Goal: Task Accomplishment & Management: Manage account settings

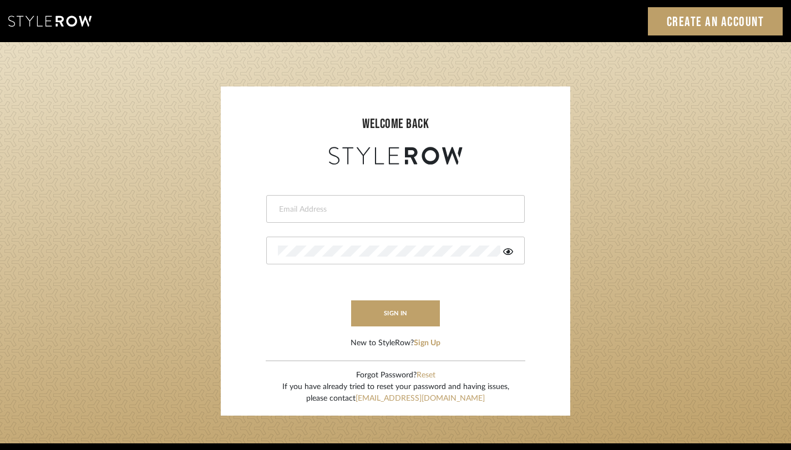
type input "monica@tfoxinteriors.com"
click at [402, 304] on button "sign in" at bounding box center [395, 314] width 89 height 26
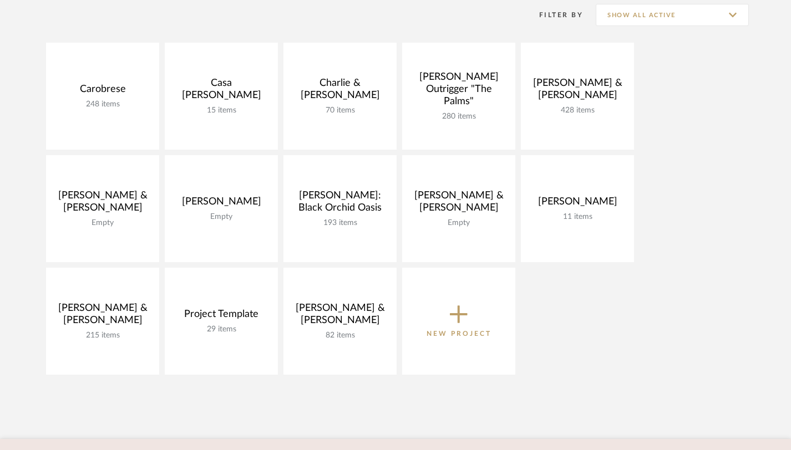
scroll to position [233, 0]
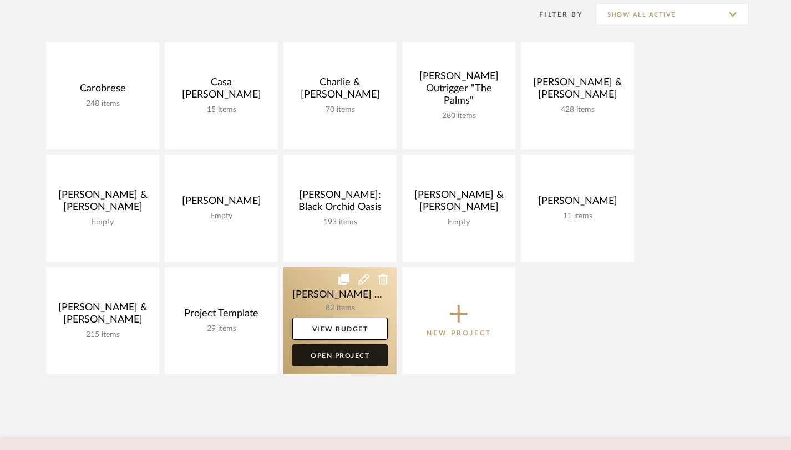
click at [357, 349] on link "Open Project" at bounding box center [339, 356] width 95 height 22
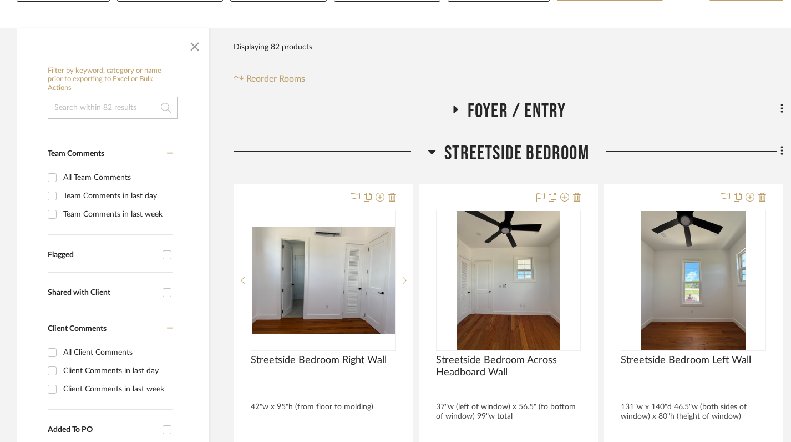
scroll to position [211, 0]
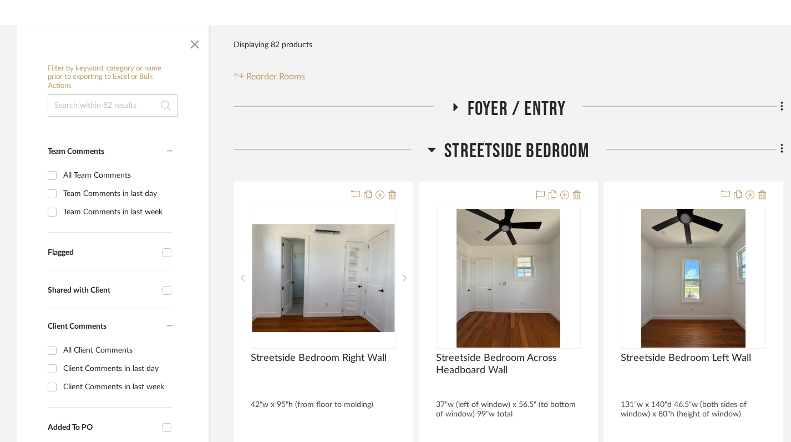
click at [432, 146] on icon at bounding box center [432, 149] width 8 height 13
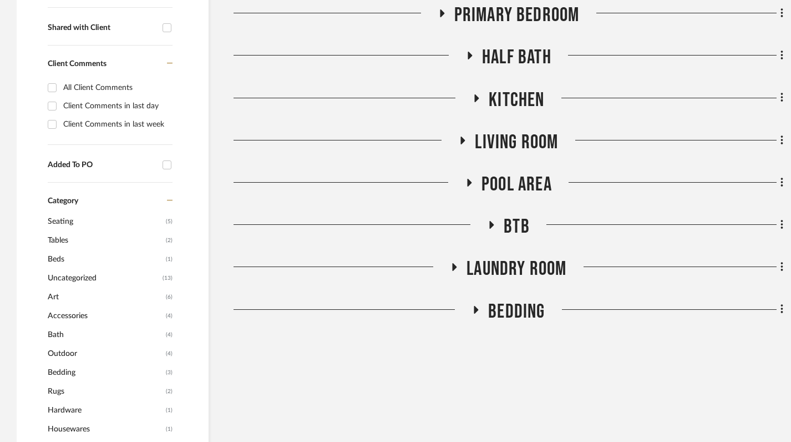
scroll to position [477, 0]
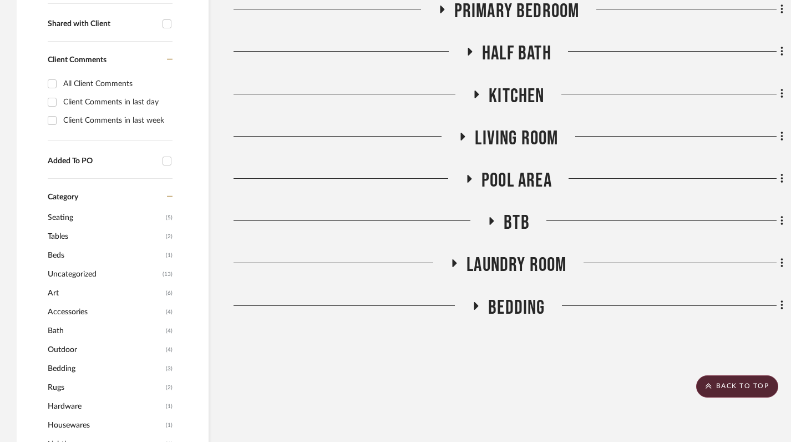
click at [468, 178] on icon at bounding box center [470, 179] width 4 height 8
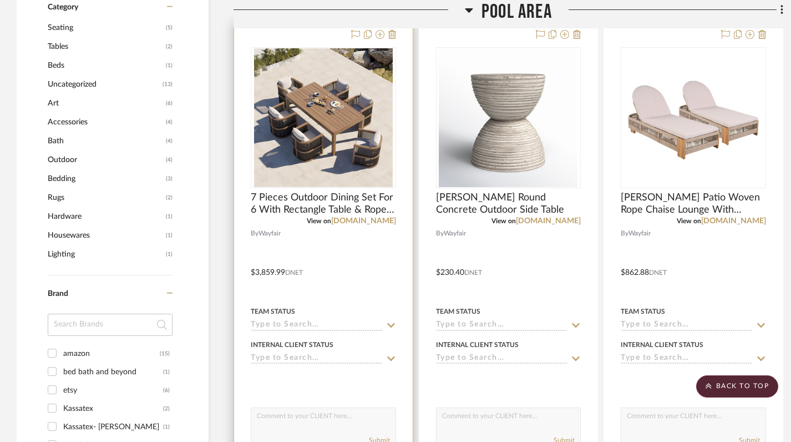
scroll to position [667, 0]
click at [290, 216] on div "View on wayfair.com" at bounding box center [323, 220] width 145 height 10
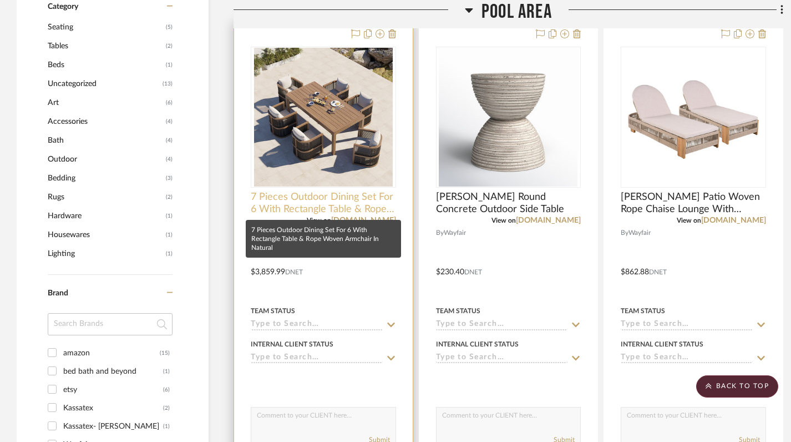
click at [278, 198] on span "7 Pieces Outdoor Dining Set For 6 With Rectangle Table & Rope Woven Armchair In…" at bounding box center [323, 203] width 145 height 24
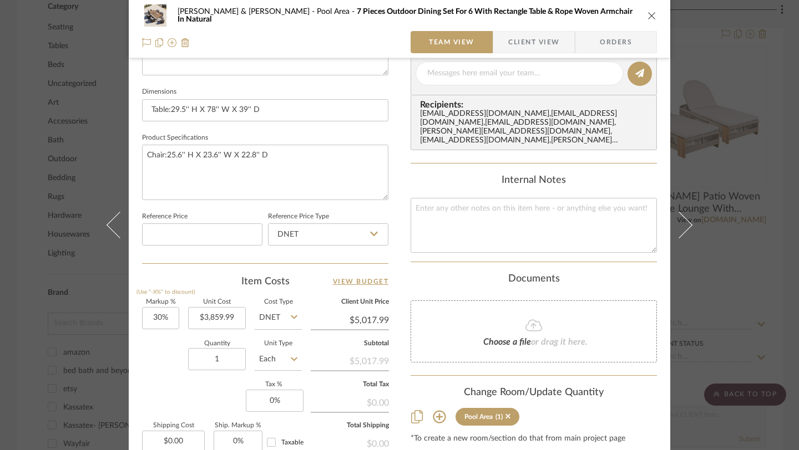
scroll to position [467, 0]
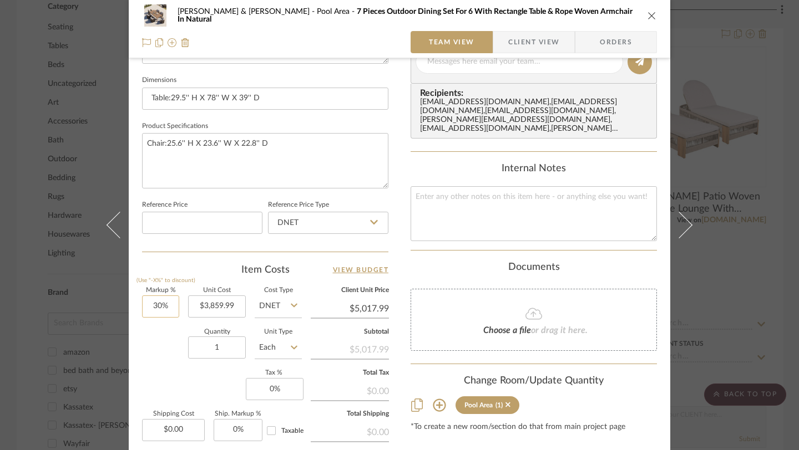
type input "30"
click at [159, 308] on input "30" at bounding box center [160, 307] width 37 height 22
type input "0%"
click at [515, 435] on div "Content here copies to Client View - confirm visibility there. Show in Client D…" at bounding box center [534, 65] width 246 height 913
type input "$3,859.99"
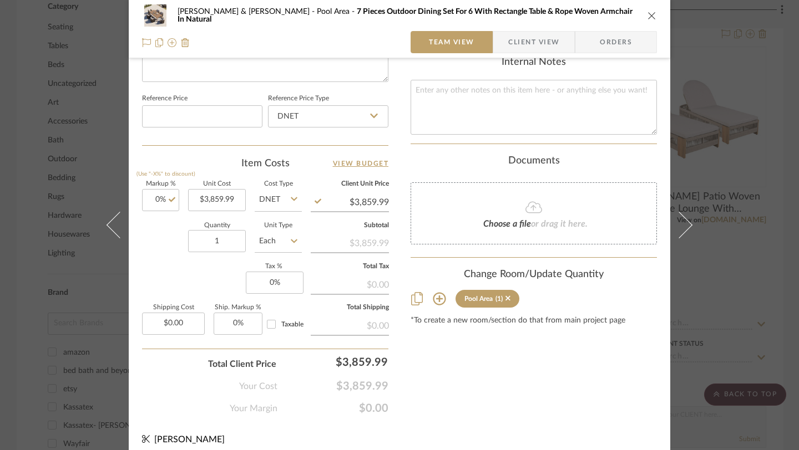
scroll to position [582, 0]
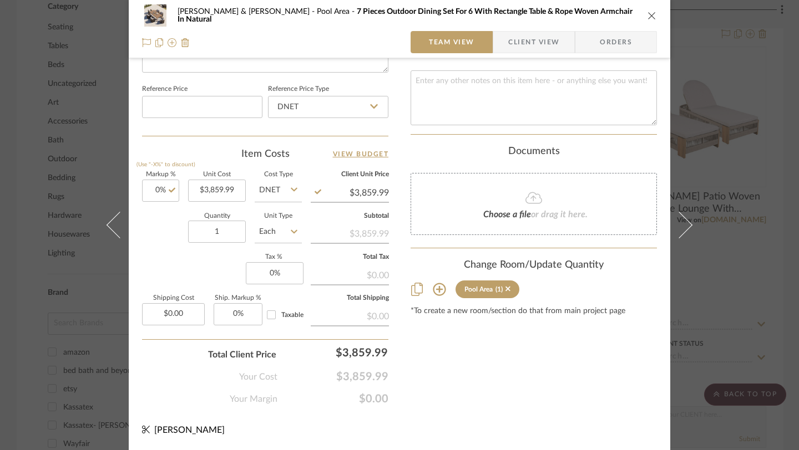
click at [652, 16] on button "close" at bounding box center [652, 16] width 10 height 10
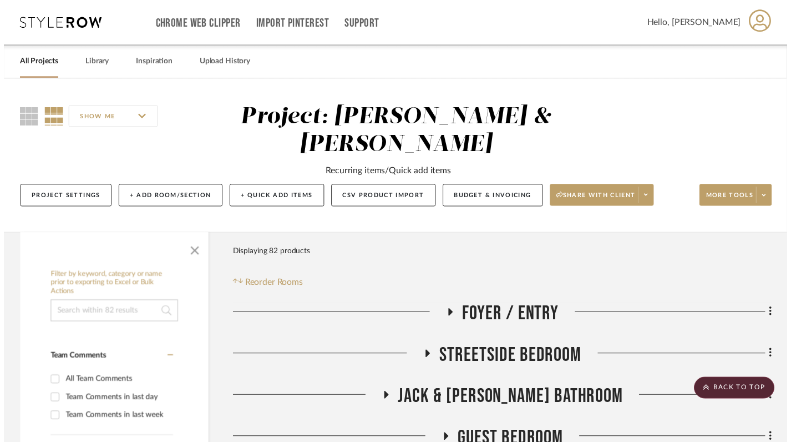
scroll to position [667, 0]
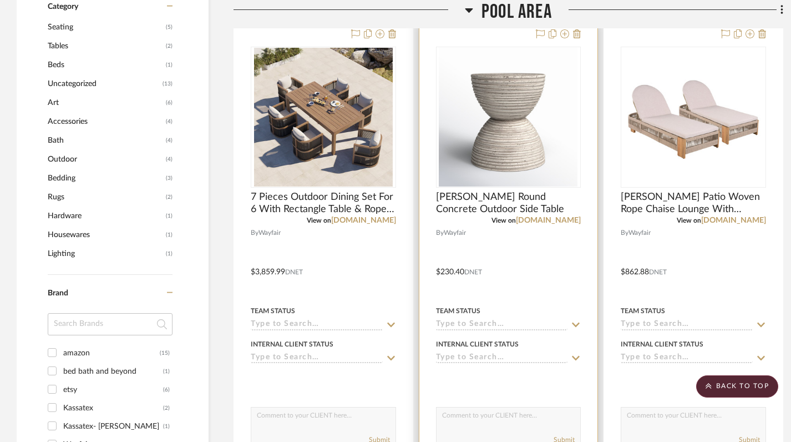
click at [489, 190] on div at bounding box center [508, 263] width 179 height 485
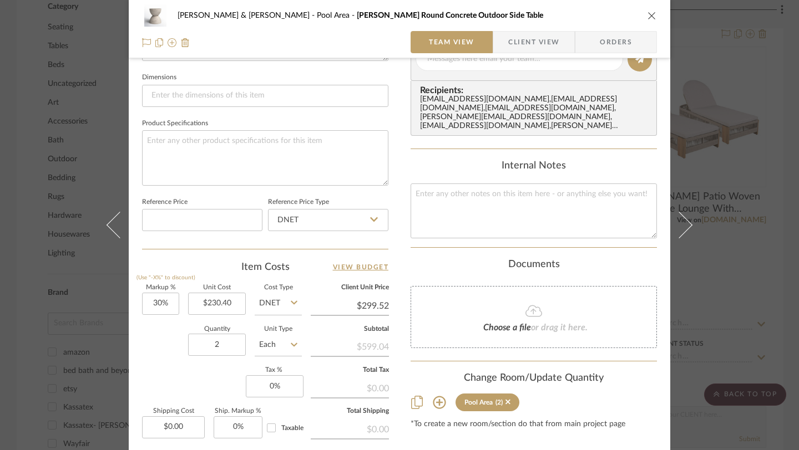
scroll to position [582, 0]
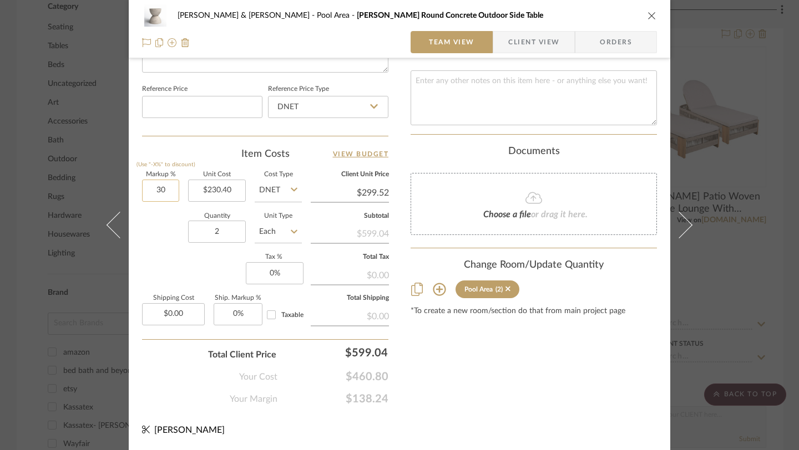
click at [158, 189] on input "30" at bounding box center [160, 191] width 37 height 22
type input "0%"
type input "$230.40"
click at [647, 15] on icon "close" at bounding box center [651, 15] width 9 height 9
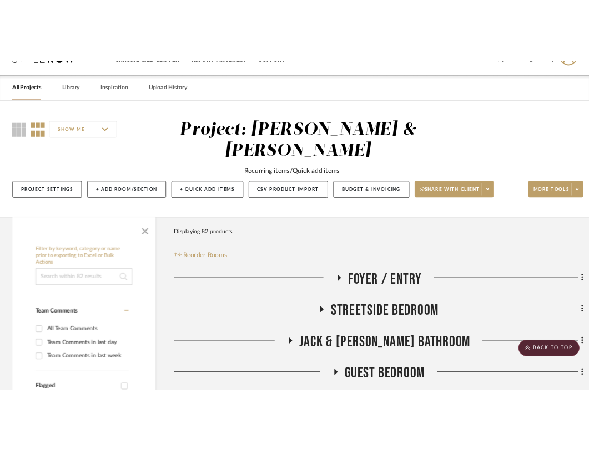
scroll to position [0, 0]
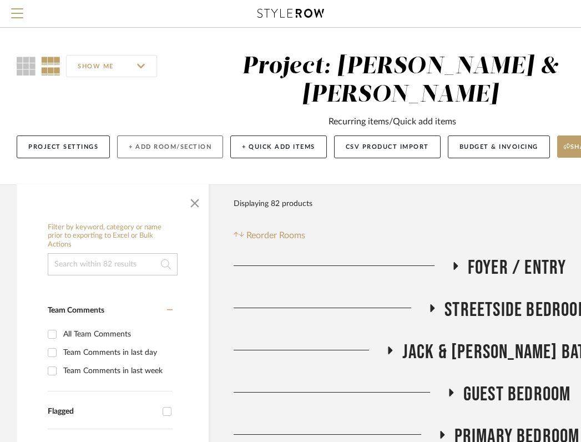
click at [162, 146] on button "+ Add Room/Section" at bounding box center [170, 146] width 106 height 23
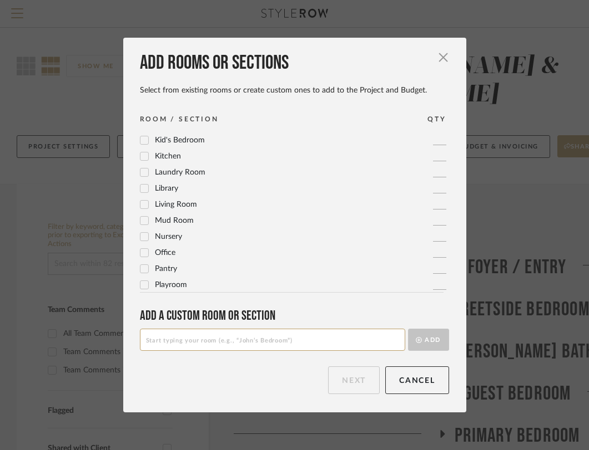
scroll to position [370, 0]
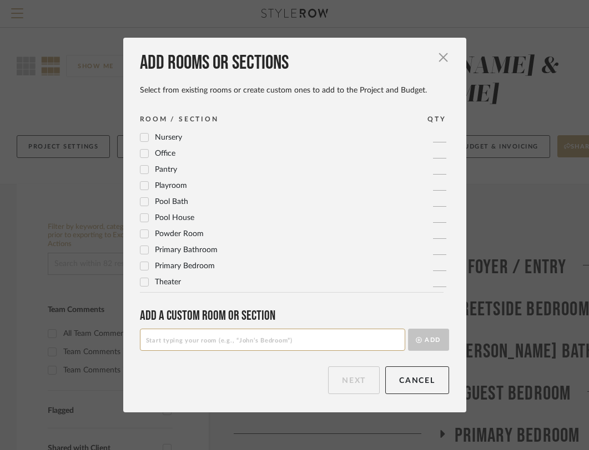
click at [176, 337] on input at bounding box center [272, 340] width 265 height 22
type input "Front Entrance"
click at [430, 340] on button "Add" at bounding box center [428, 340] width 41 height 22
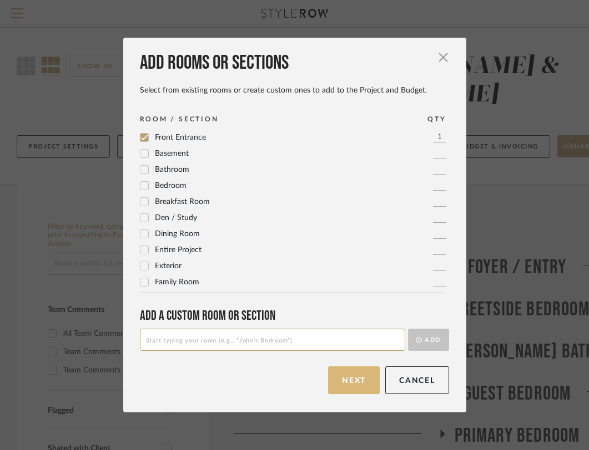
click at [347, 373] on button "Next" at bounding box center [354, 381] width 52 height 28
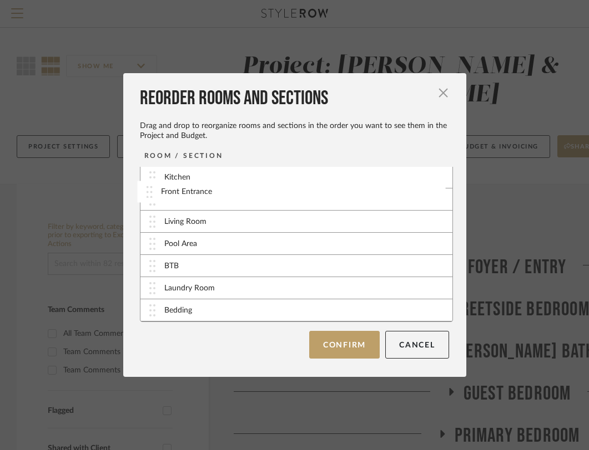
scroll to position [118, 0]
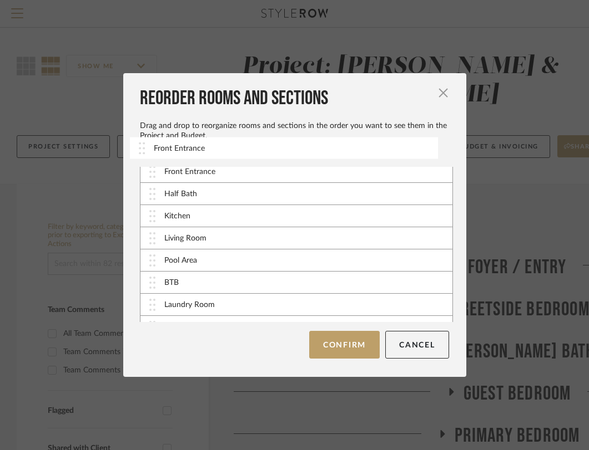
drag, startPoint x: 195, startPoint y: 312, endPoint x: 190, endPoint y: 158, distance: 153.7
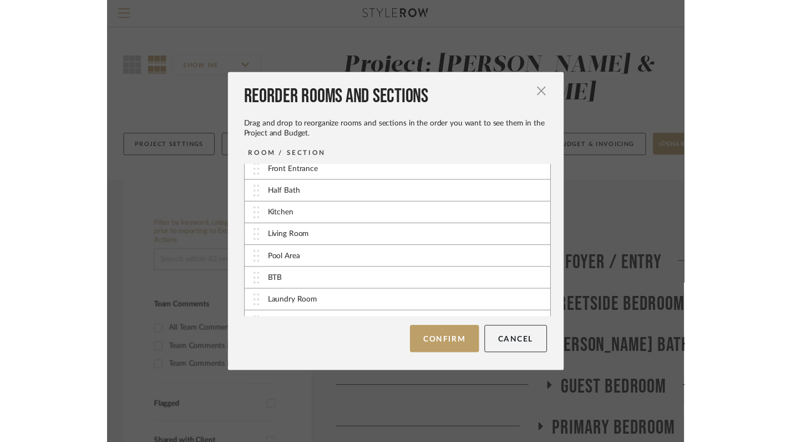
scroll to position [0, 0]
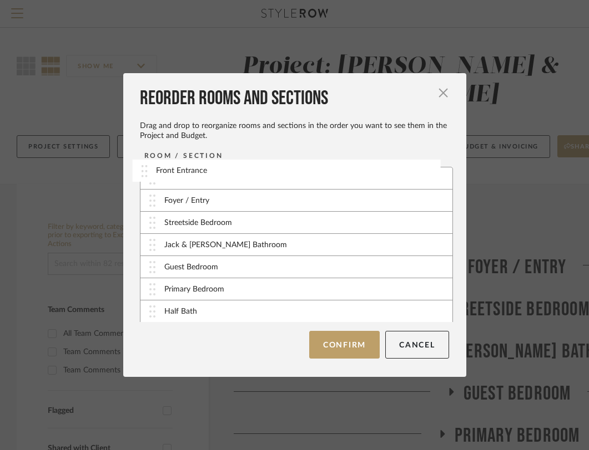
drag, startPoint x: 187, startPoint y: 292, endPoint x: 183, endPoint y: 174, distance: 118.8
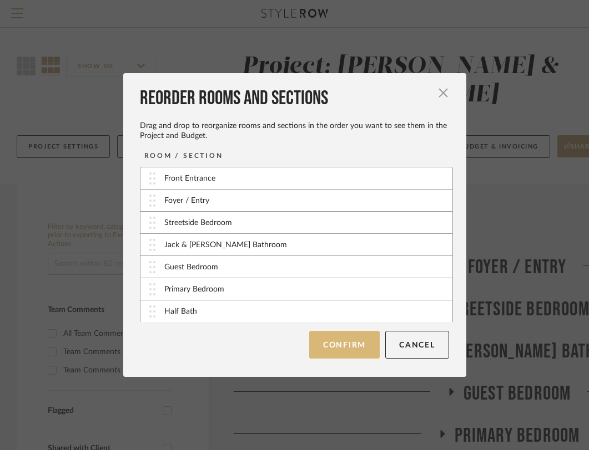
click at [339, 343] on button "Confirm" at bounding box center [344, 345] width 70 height 28
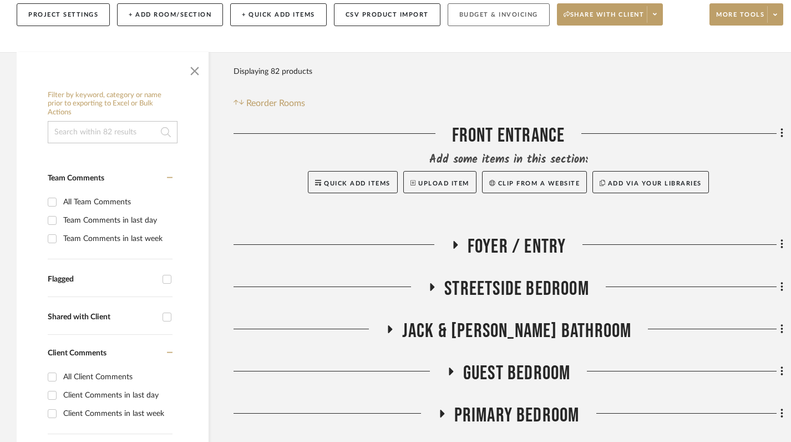
scroll to position [185, 0]
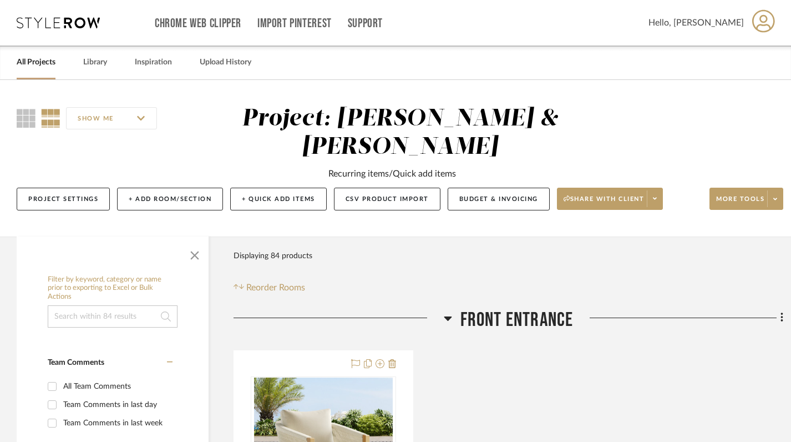
click at [44, 60] on link "All Projects" at bounding box center [36, 62] width 39 height 15
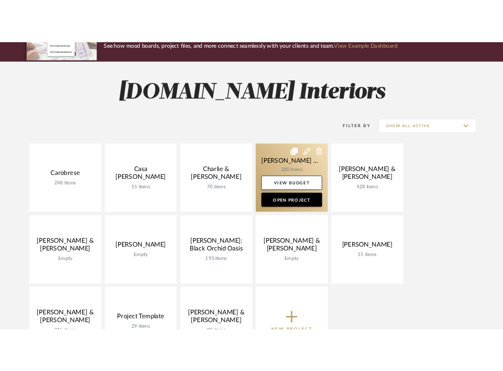
scroll to position [194, 0]
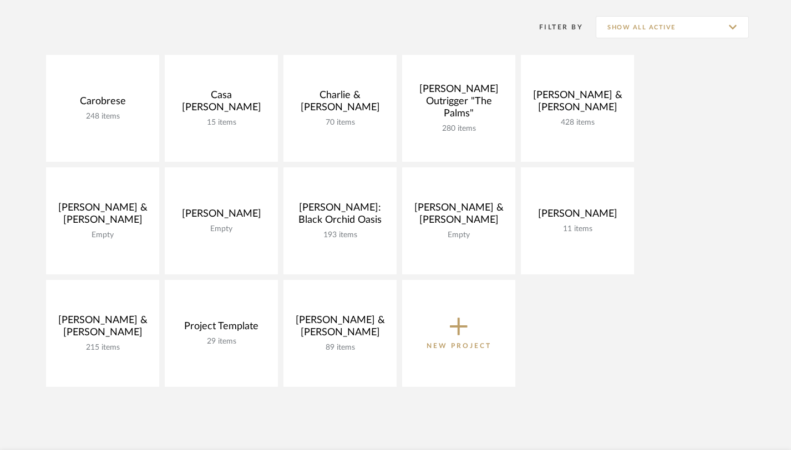
scroll to position [165, 0]
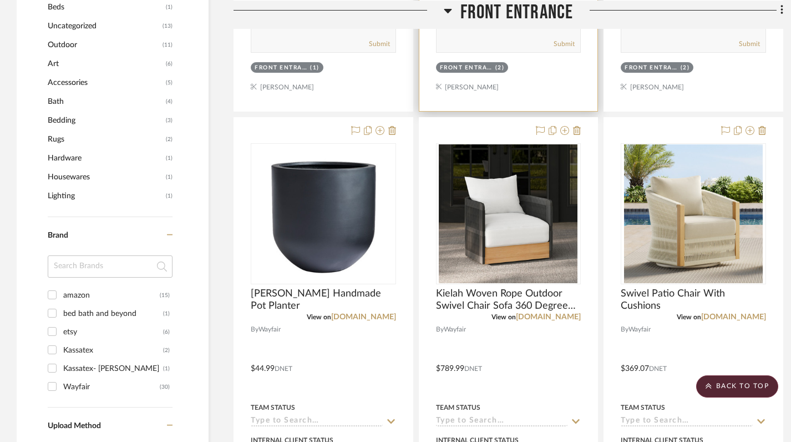
scroll to position [801, 0]
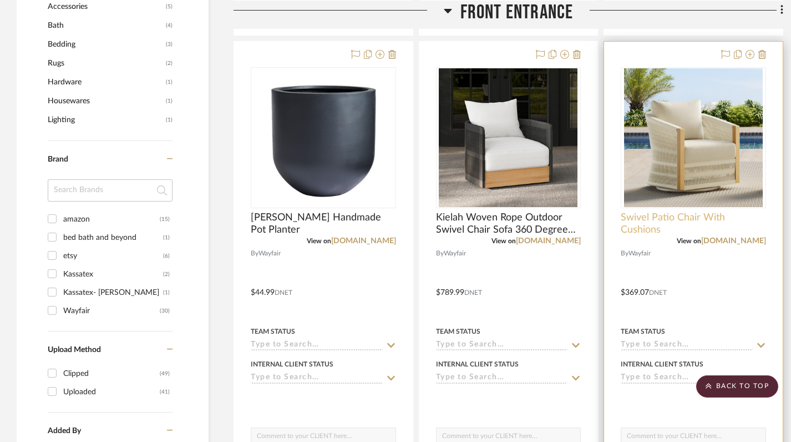
click at [632, 215] on span "Swivel Patio Chair With Cushions" at bounding box center [693, 223] width 145 height 24
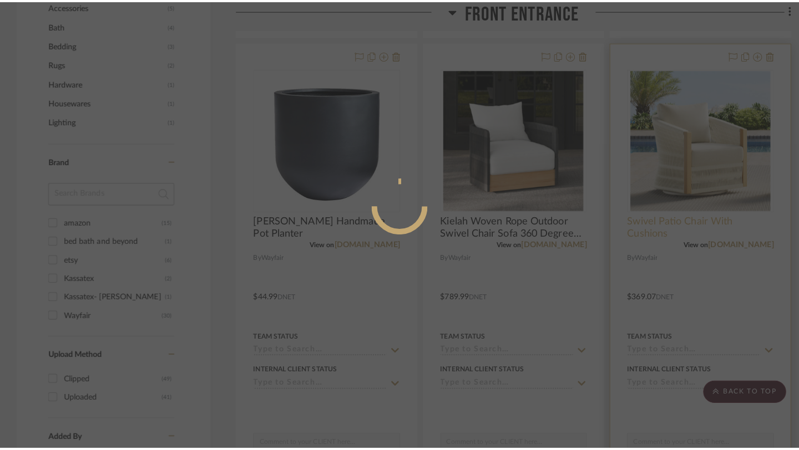
scroll to position [0, 0]
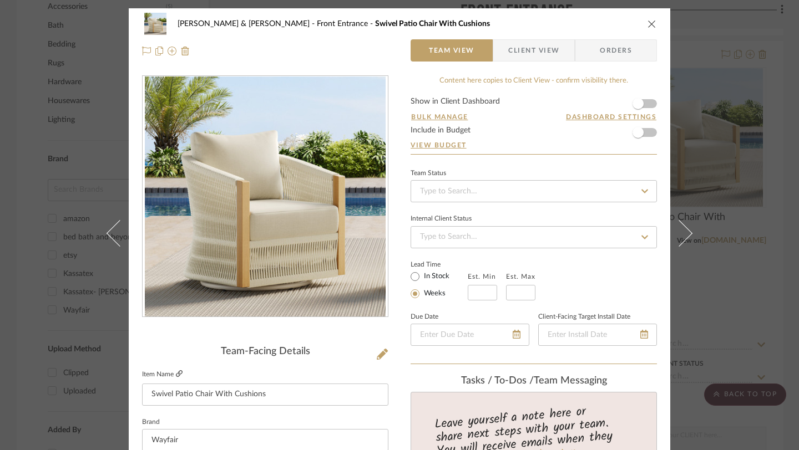
click at [176, 375] on icon at bounding box center [179, 374] width 7 height 7
click at [647, 23] on icon "close" at bounding box center [651, 23] width 9 height 9
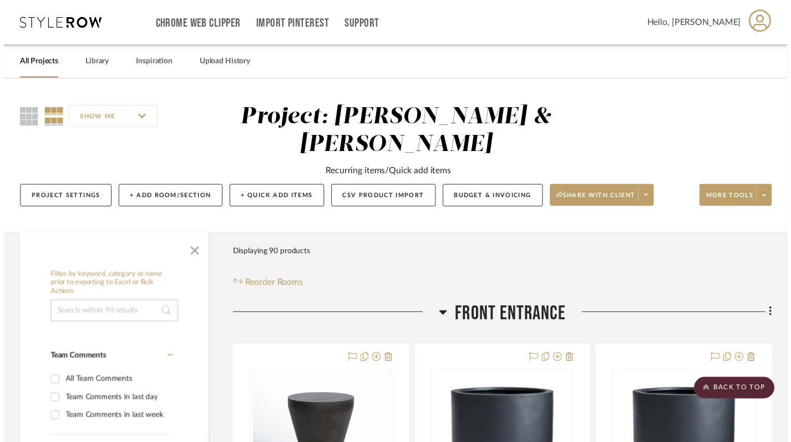
scroll to position [801, 0]
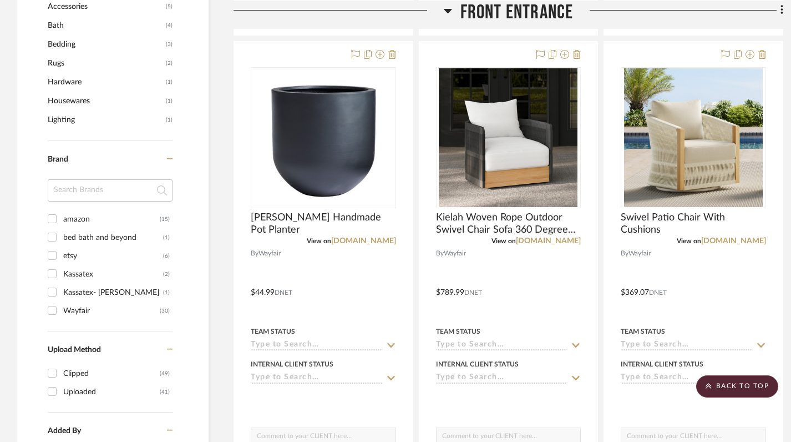
click at [444, 7] on icon at bounding box center [448, 9] width 8 height 13
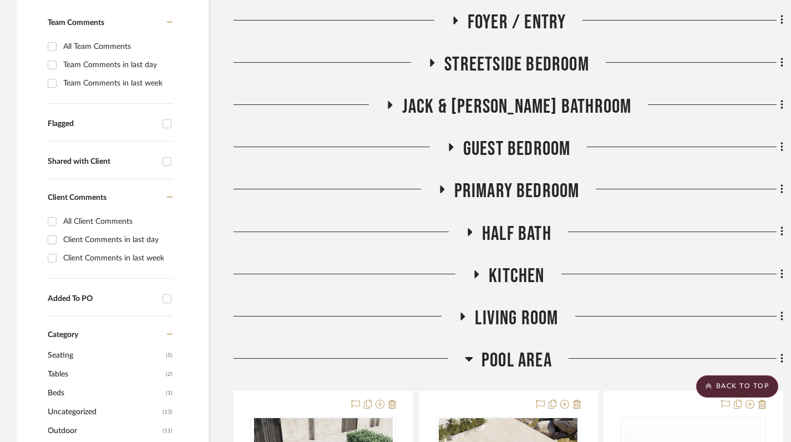
scroll to position [338, 0]
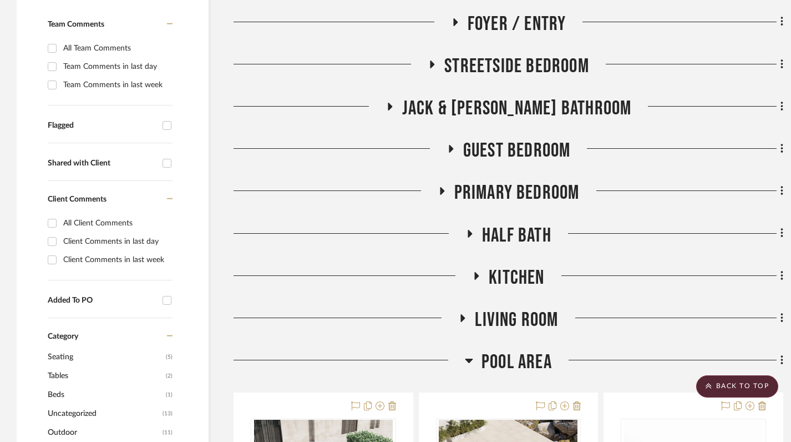
click at [440, 189] on icon at bounding box center [442, 191] width 4 height 8
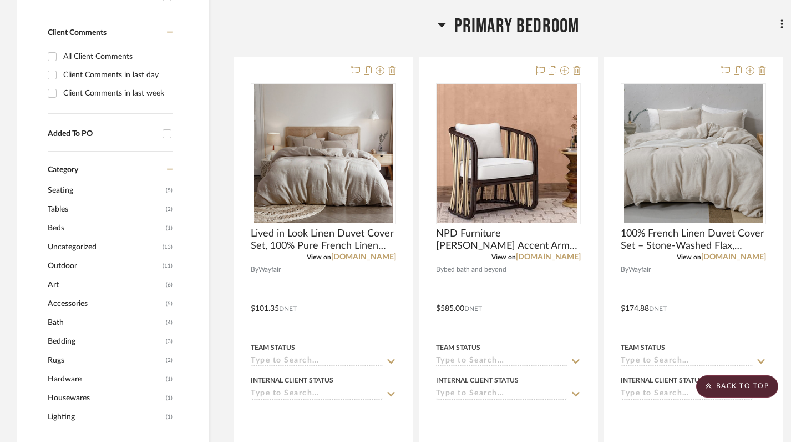
scroll to position [508, 0]
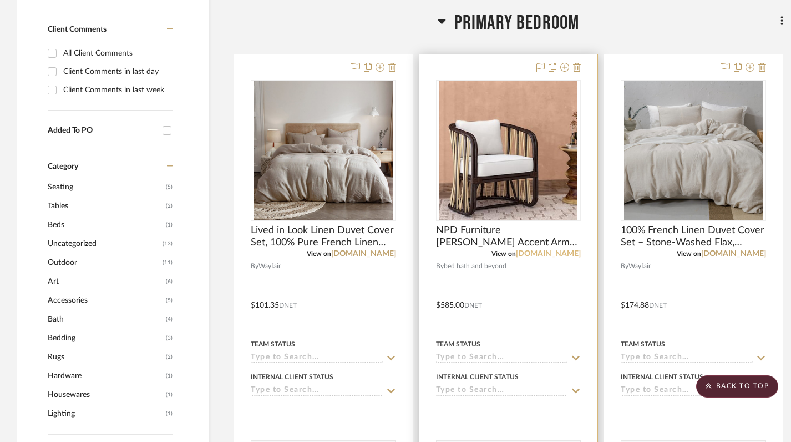
click at [530, 255] on link "bedbathandbeyond.com" at bounding box center [548, 254] width 65 height 8
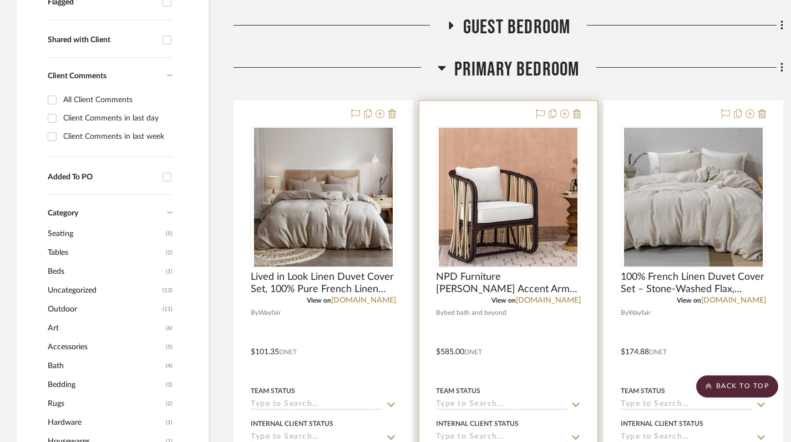
scroll to position [409, 0]
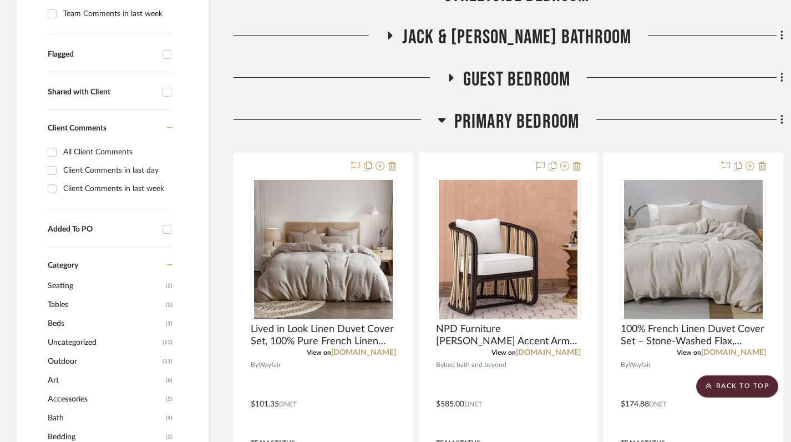
click at [443, 122] on icon at bounding box center [442, 119] width 8 height 13
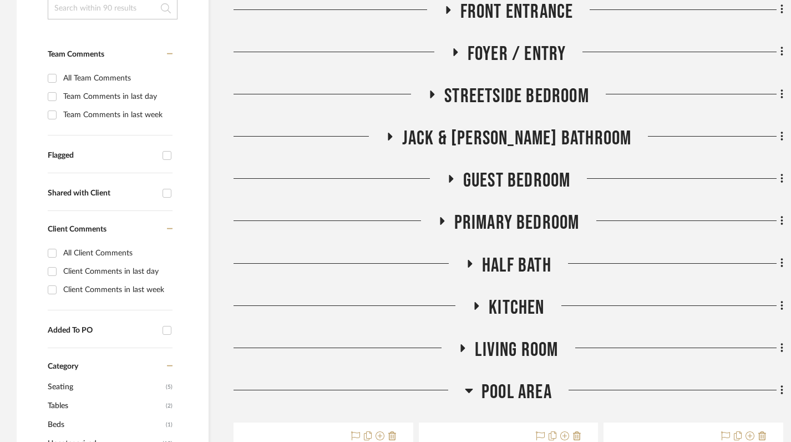
scroll to position [323, 0]
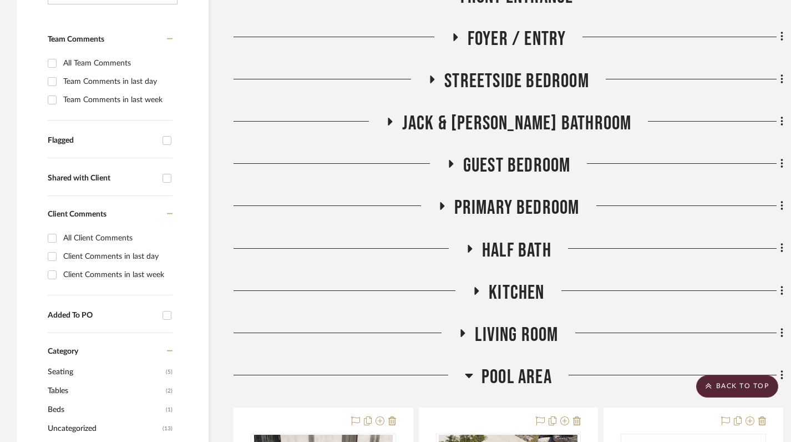
click at [475, 291] on icon at bounding box center [477, 291] width 4 height 8
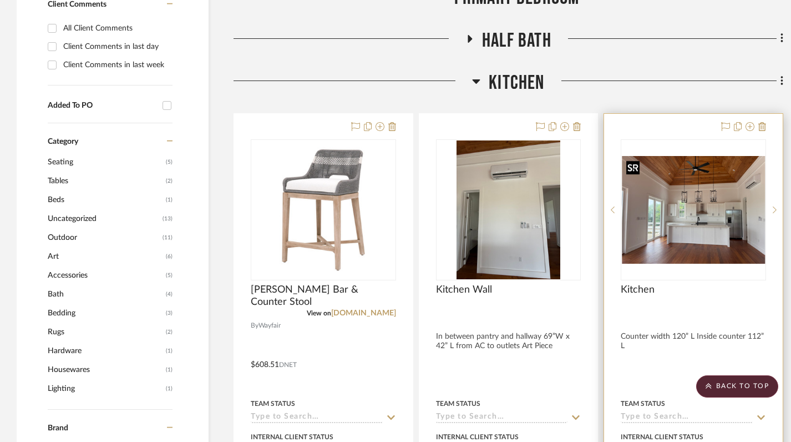
scroll to position [535, 0]
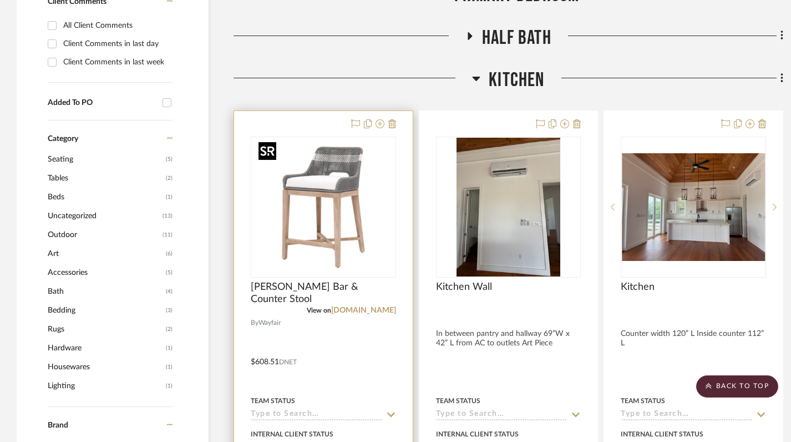
click at [331, 225] on img "0" at bounding box center [323, 207] width 139 height 139
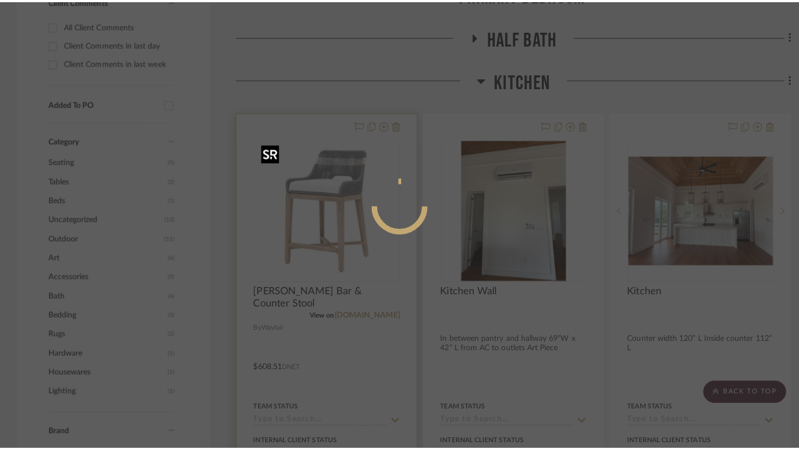
scroll to position [0, 0]
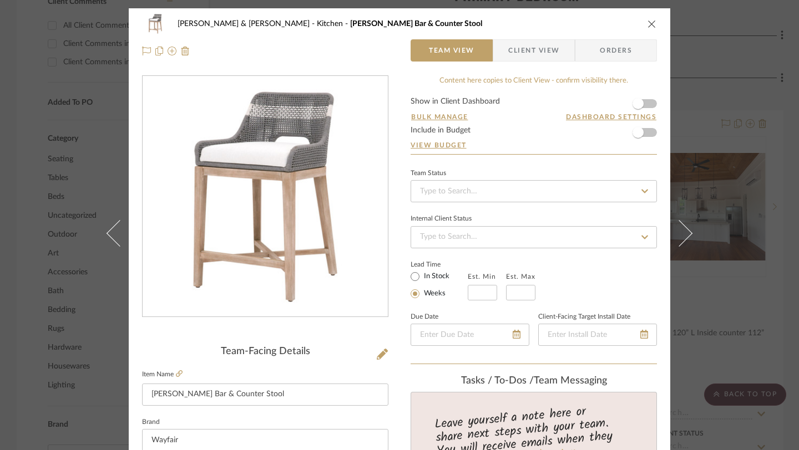
click at [647, 20] on icon "close" at bounding box center [651, 23] width 9 height 9
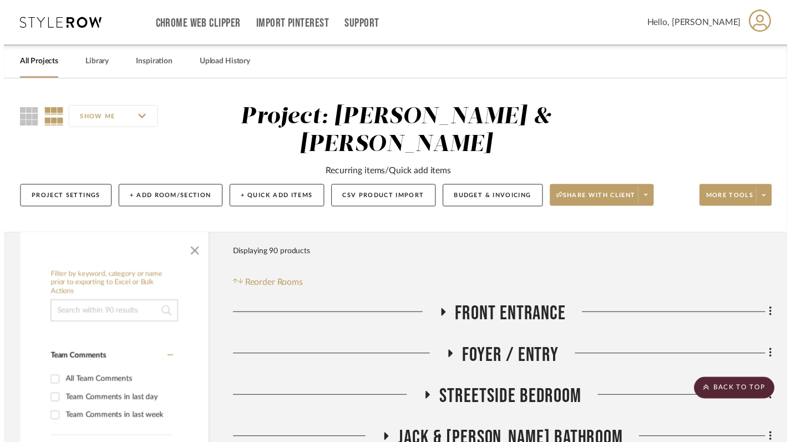
scroll to position [535, 0]
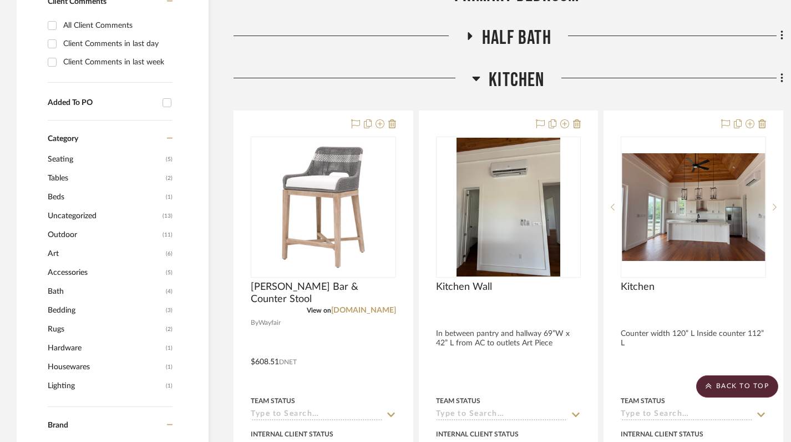
click at [475, 79] on icon at bounding box center [477, 79] width 8 height 4
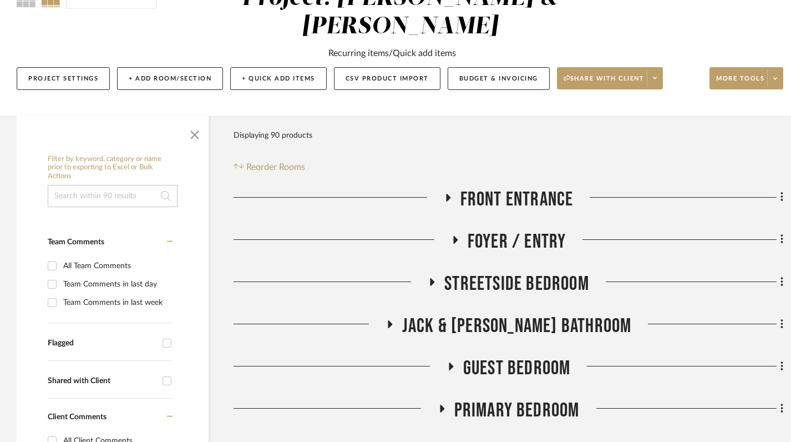
scroll to position [132, 0]
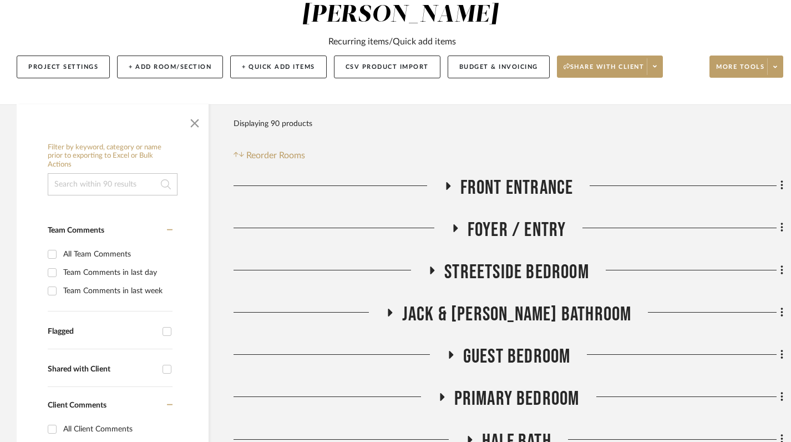
click at [452, 224] on fa-icon at bounding box center [455, 232] width 8 height 16
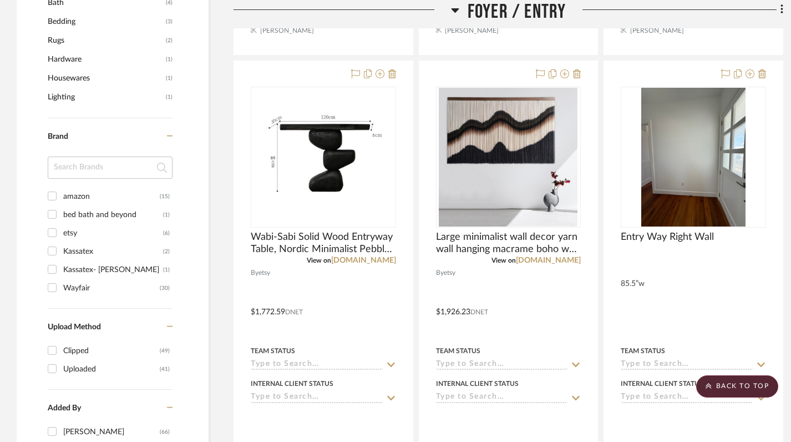
scroll to position [835, 0]
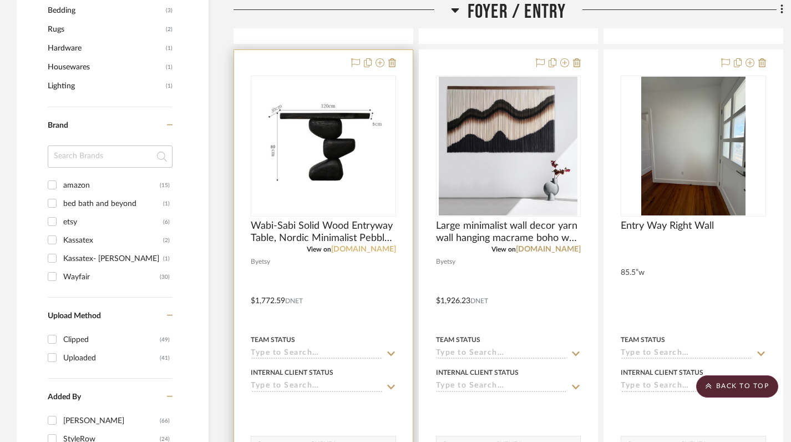
click at [381, 250] on link "etsy.com" at bounding box center [363, 249] width 65 height 8
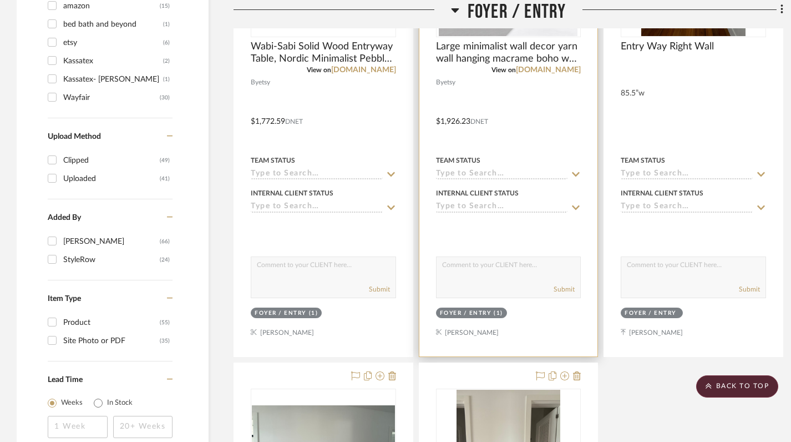
scroll to position [448, 0]
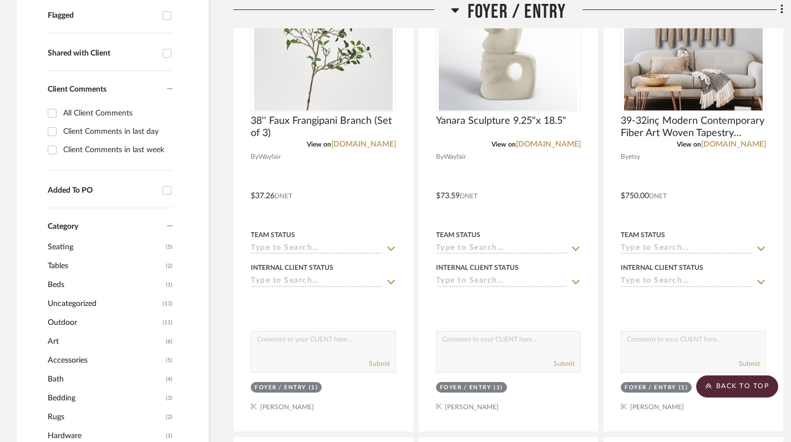
click at [452, 14] on icon at bounding box center [455, 9] width 8 height 13
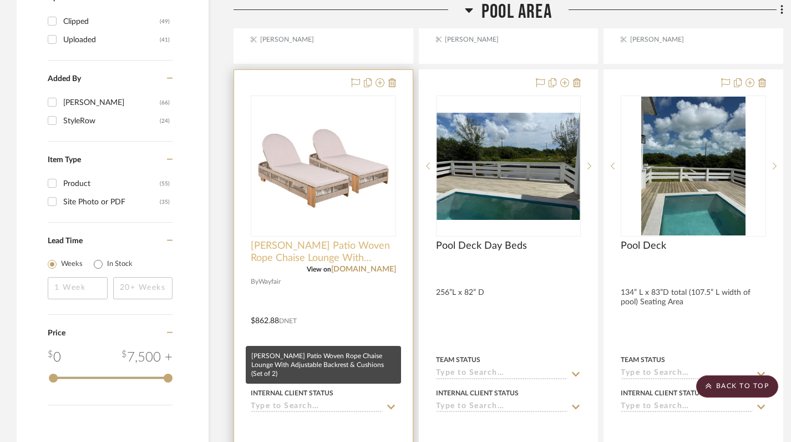
scroll to position [1162, 0]
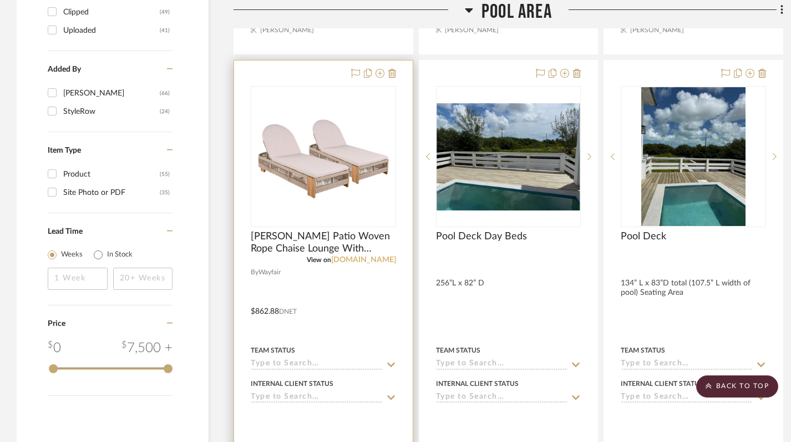
click at [372, 261] on link "wayfair.com" at bounding box center [363, 260] width 65 height 8
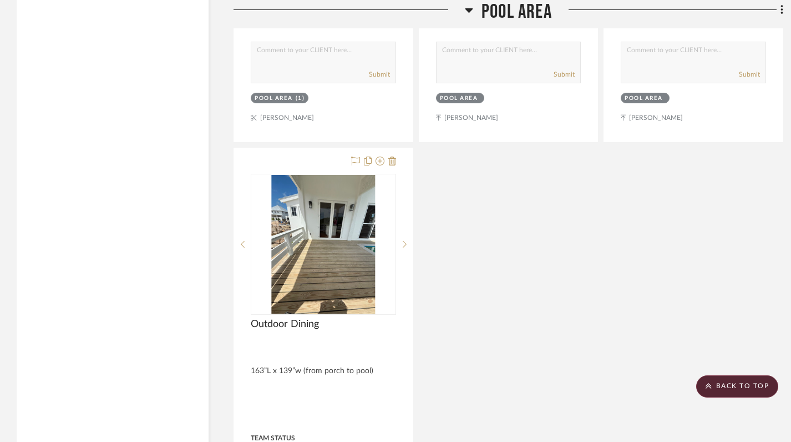
scroll to position [1633, 0]
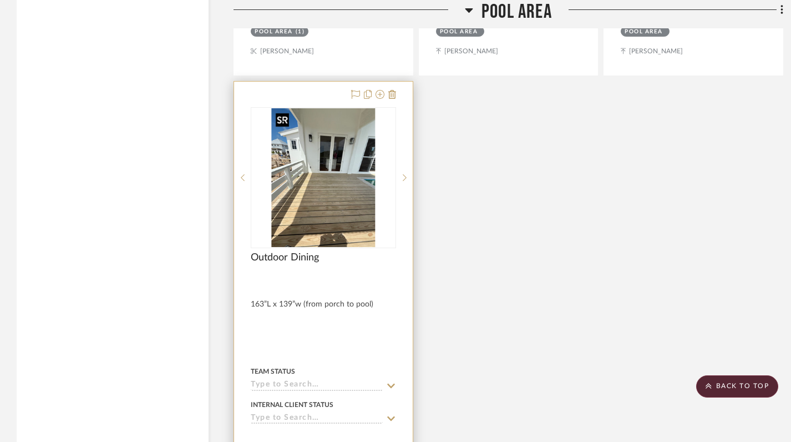
click at [323, 221] on img "0" at bounding box center [323, 177] width 104 height 139
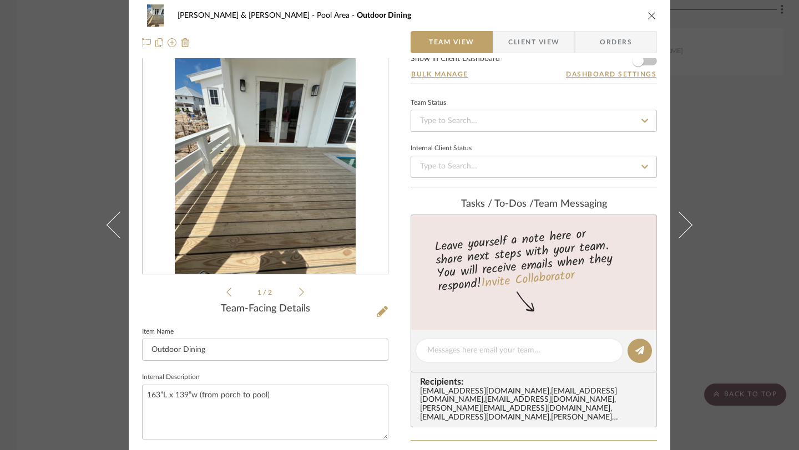
scroll to position [0, 0]
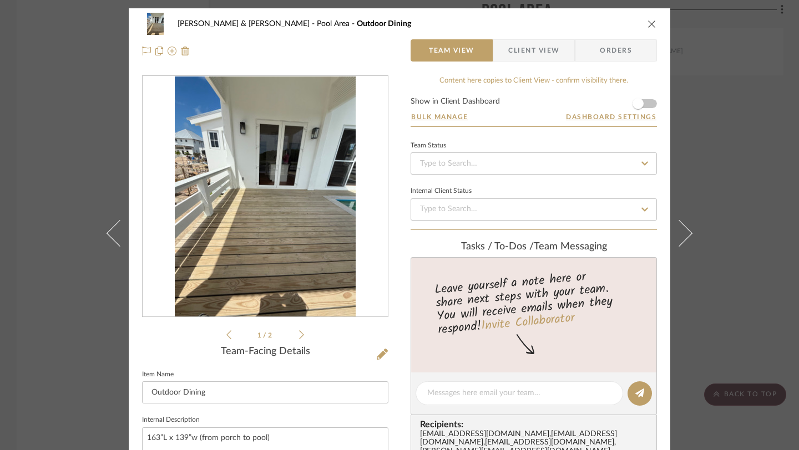
click at [647, 27] on icon "close" at bounding box center [651, 23] width 9 height 9
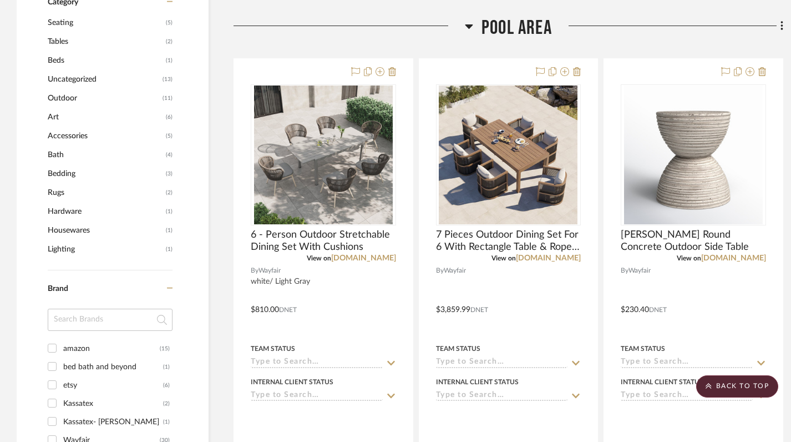
scroll to position [670, 0]
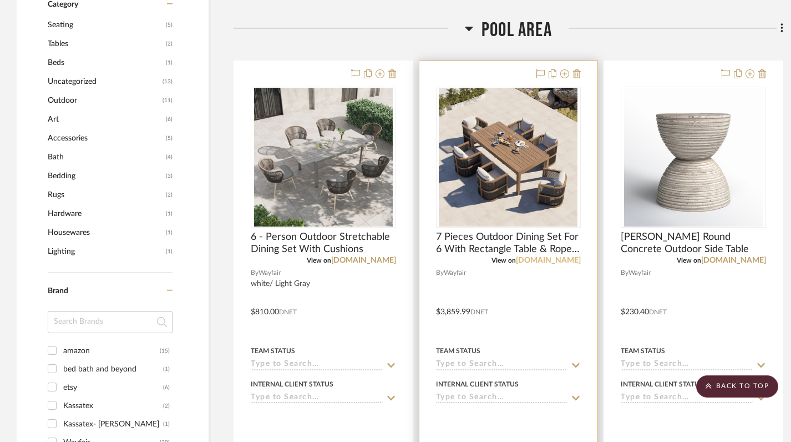
click at [571, 260] on link "wayfair.com" at bounding box center [548, 260] width 65 height 8
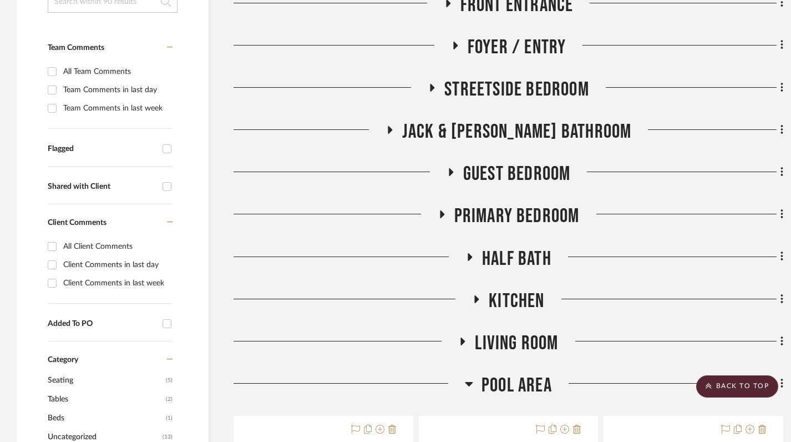
scroll to position [312, 0]
